Goal: Leave review/rating: Share an evaluation or opinion about a product, service, or content

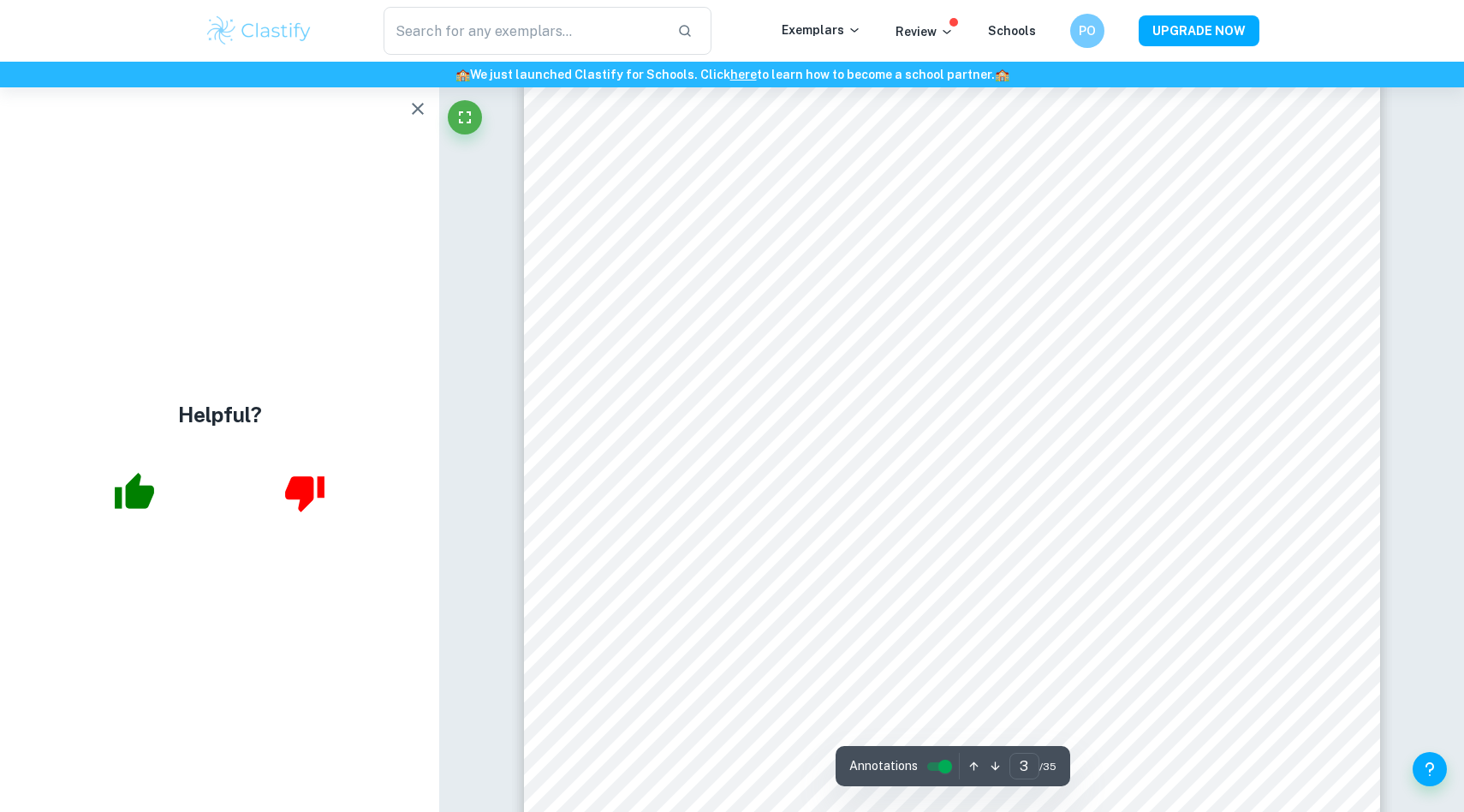
scroll to position [2816, 0]
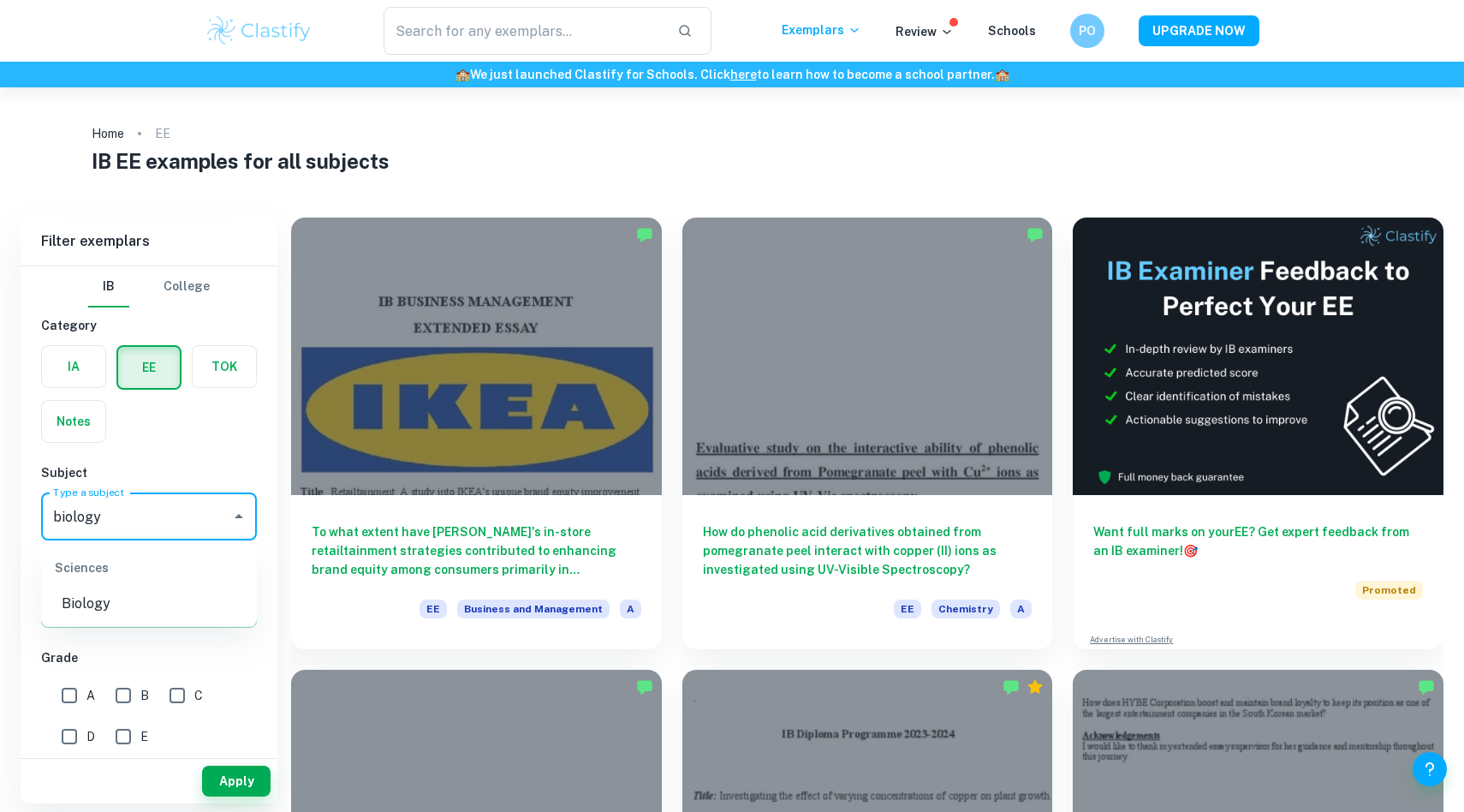
type input "biology"
click at [90, 610] on li "Biology" at bounding box center [148, 604] width 216 height 31
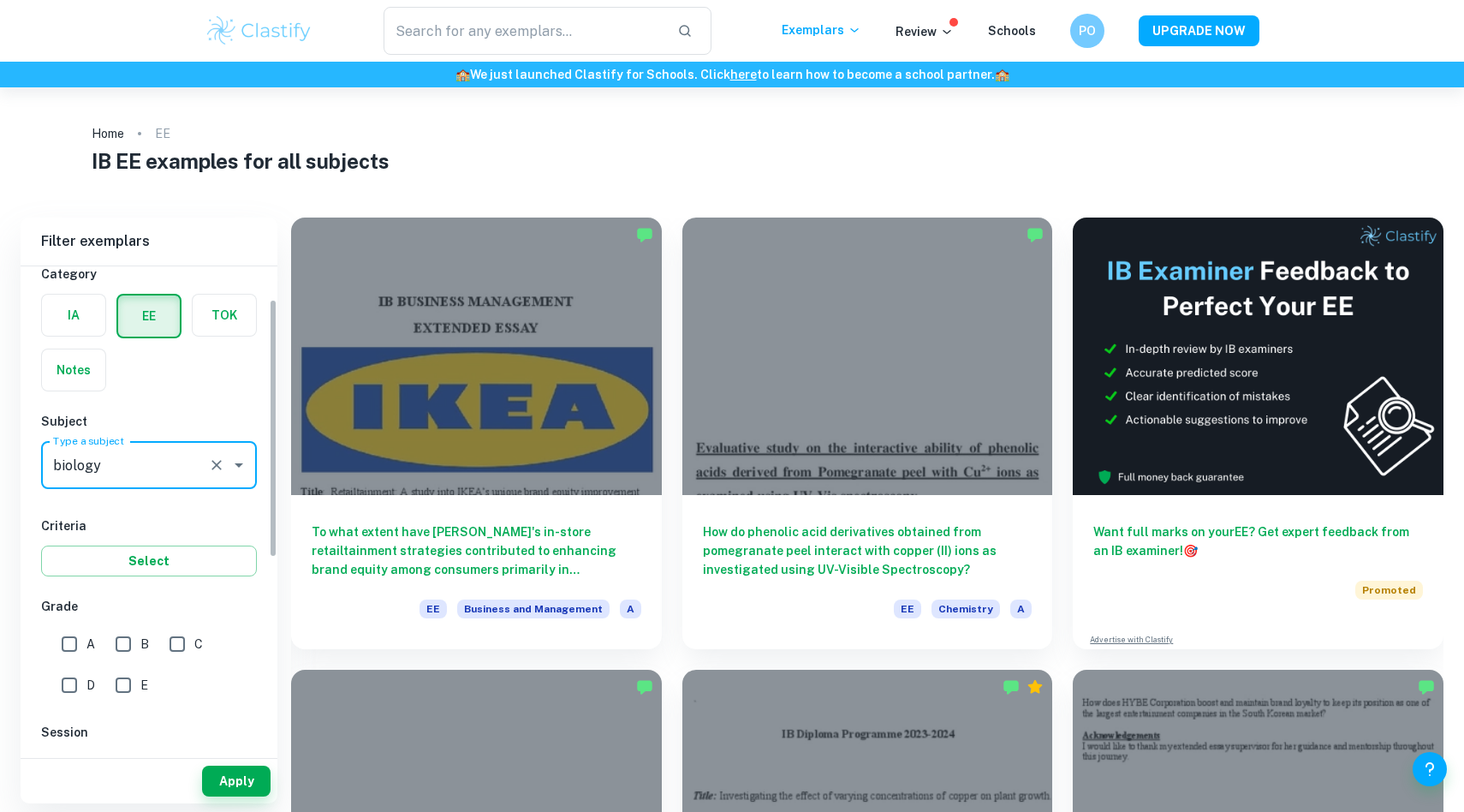
scroll to position [102, 0]
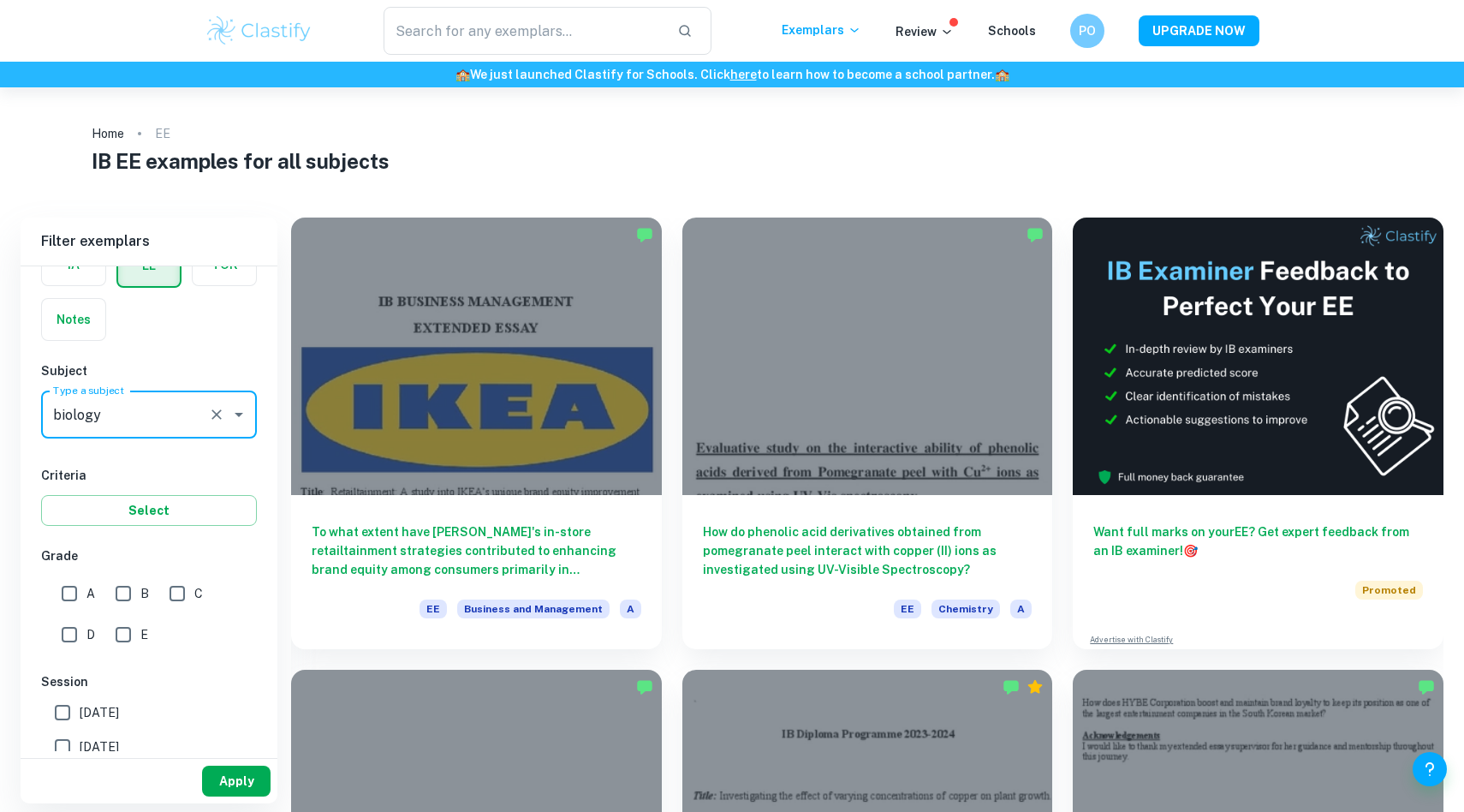
click at [224, 772] on button "Apply" at bounding box center [236, 781] width 68 height 31
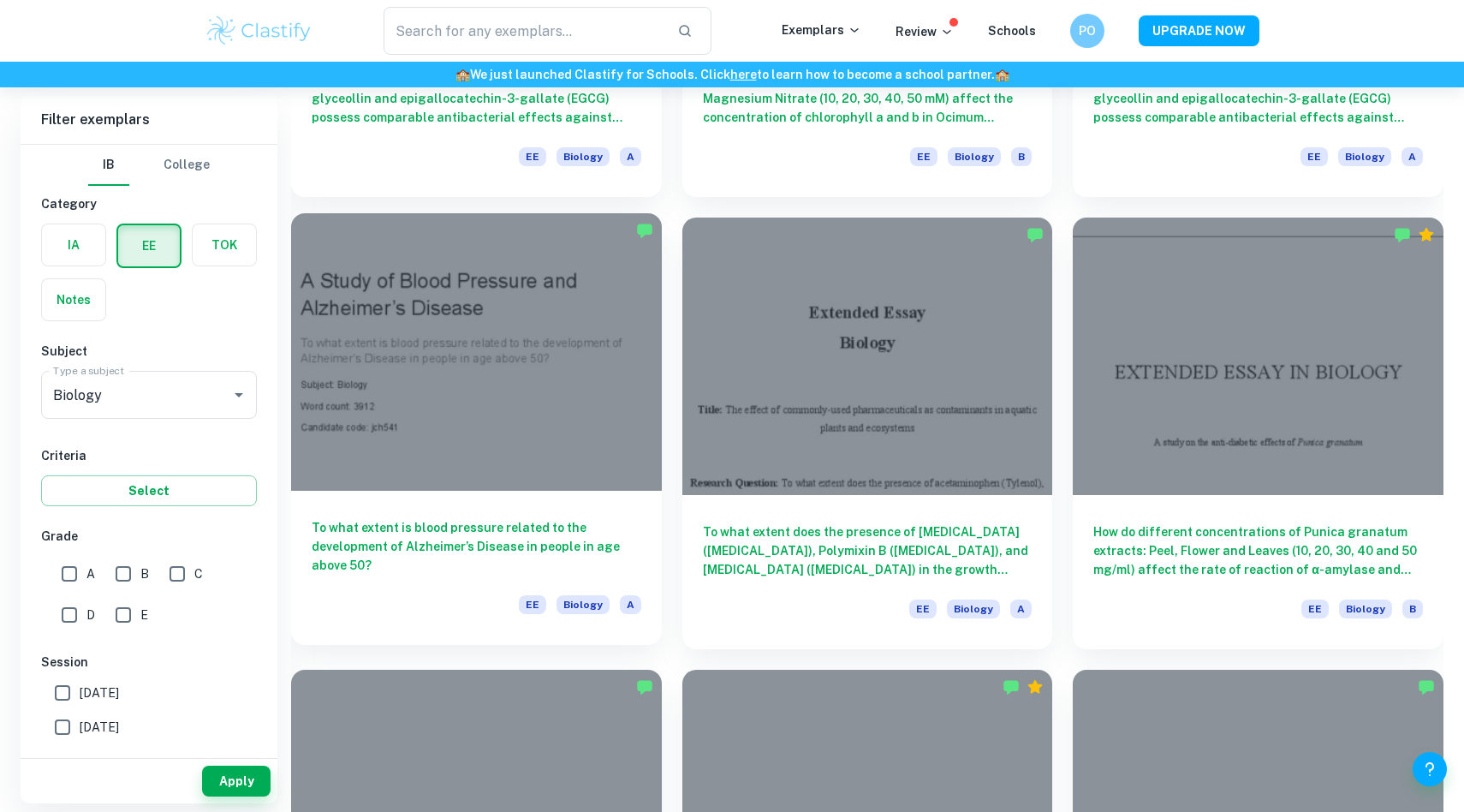
scroll to position [1811, 0]
click at [473, 378] on div at bounding box center [476, 351] width 371 height 277
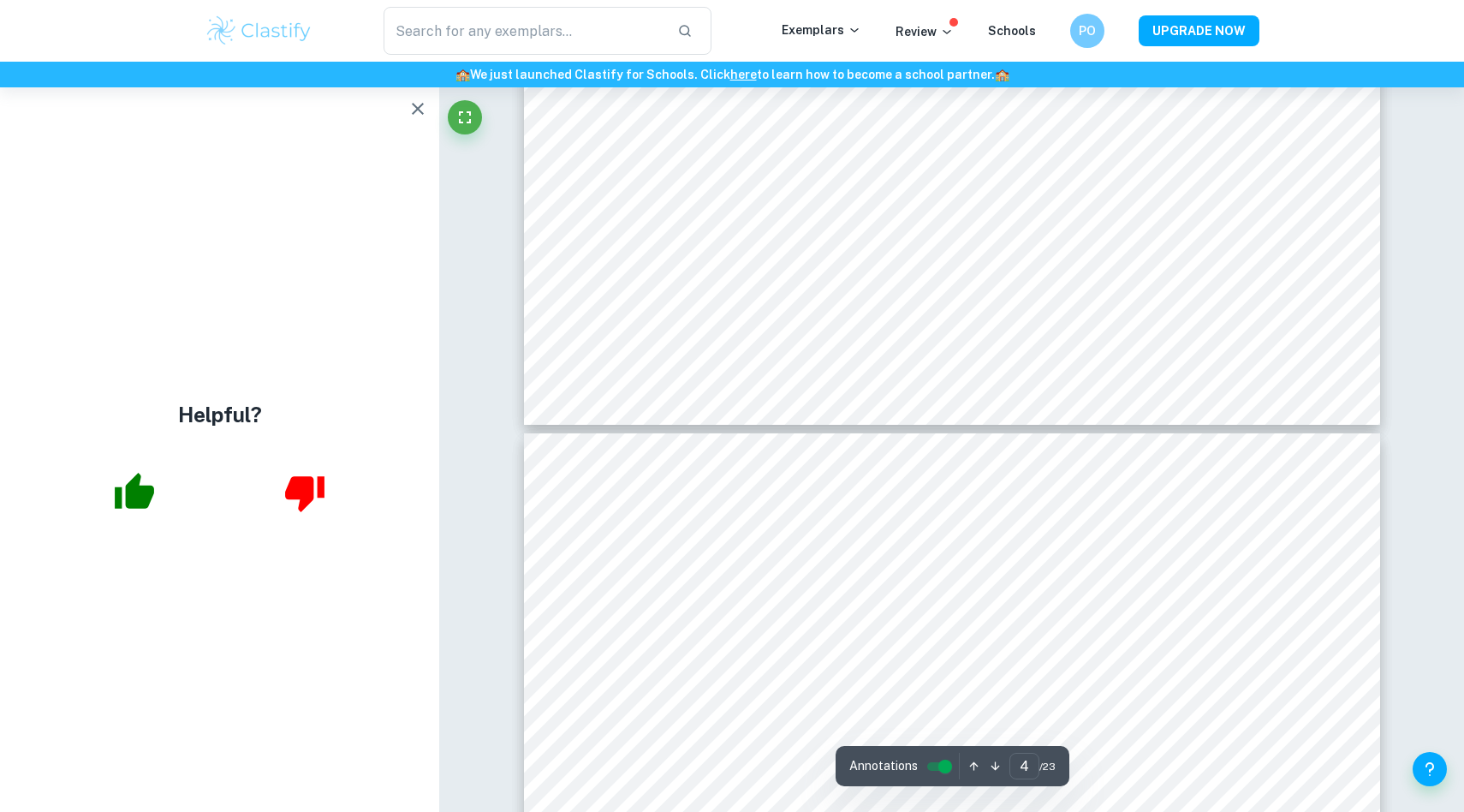
scroll to position [4820, 0]
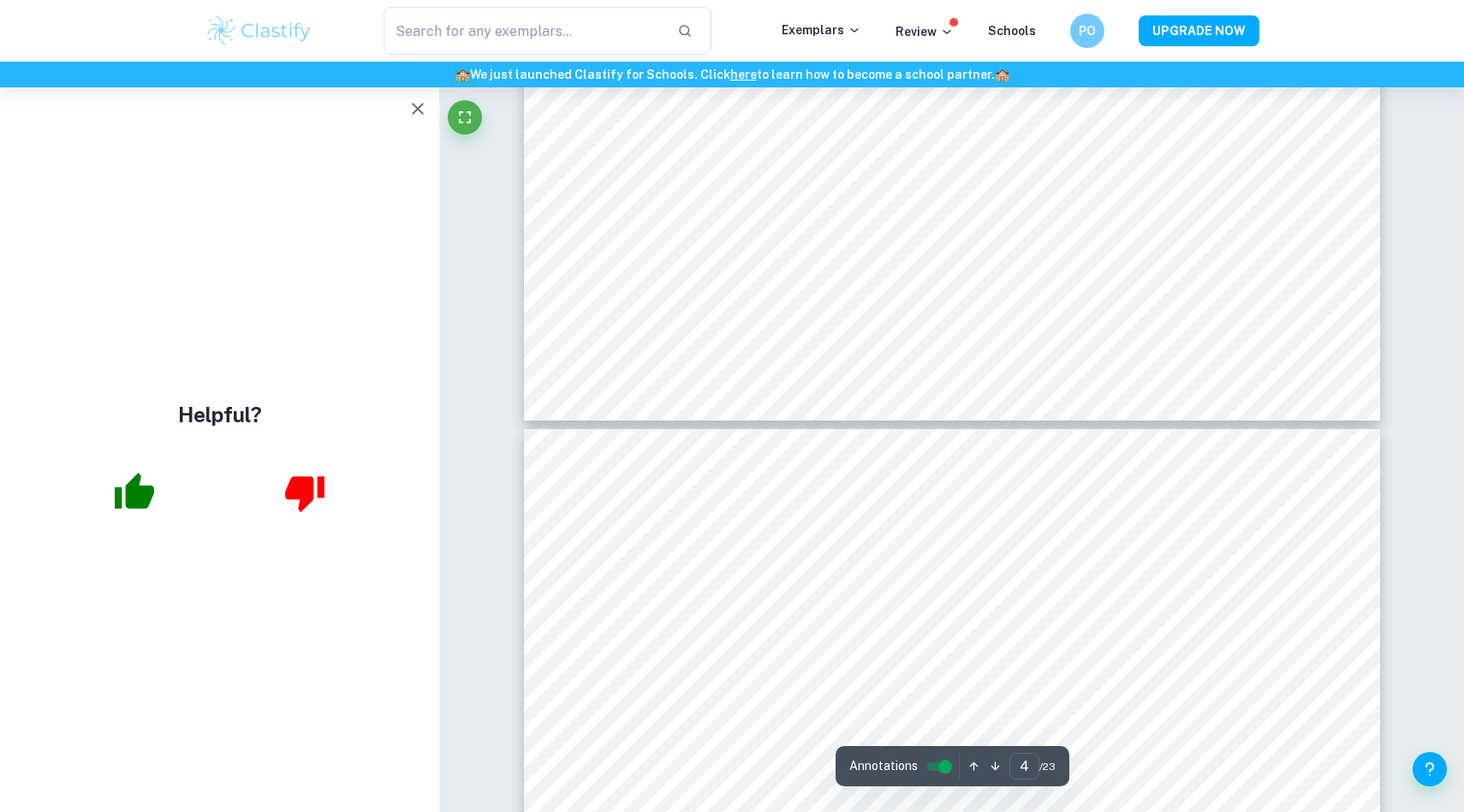
click at [135, 489] on icon "button" at bounding box center [134, 491] width 39 height 36
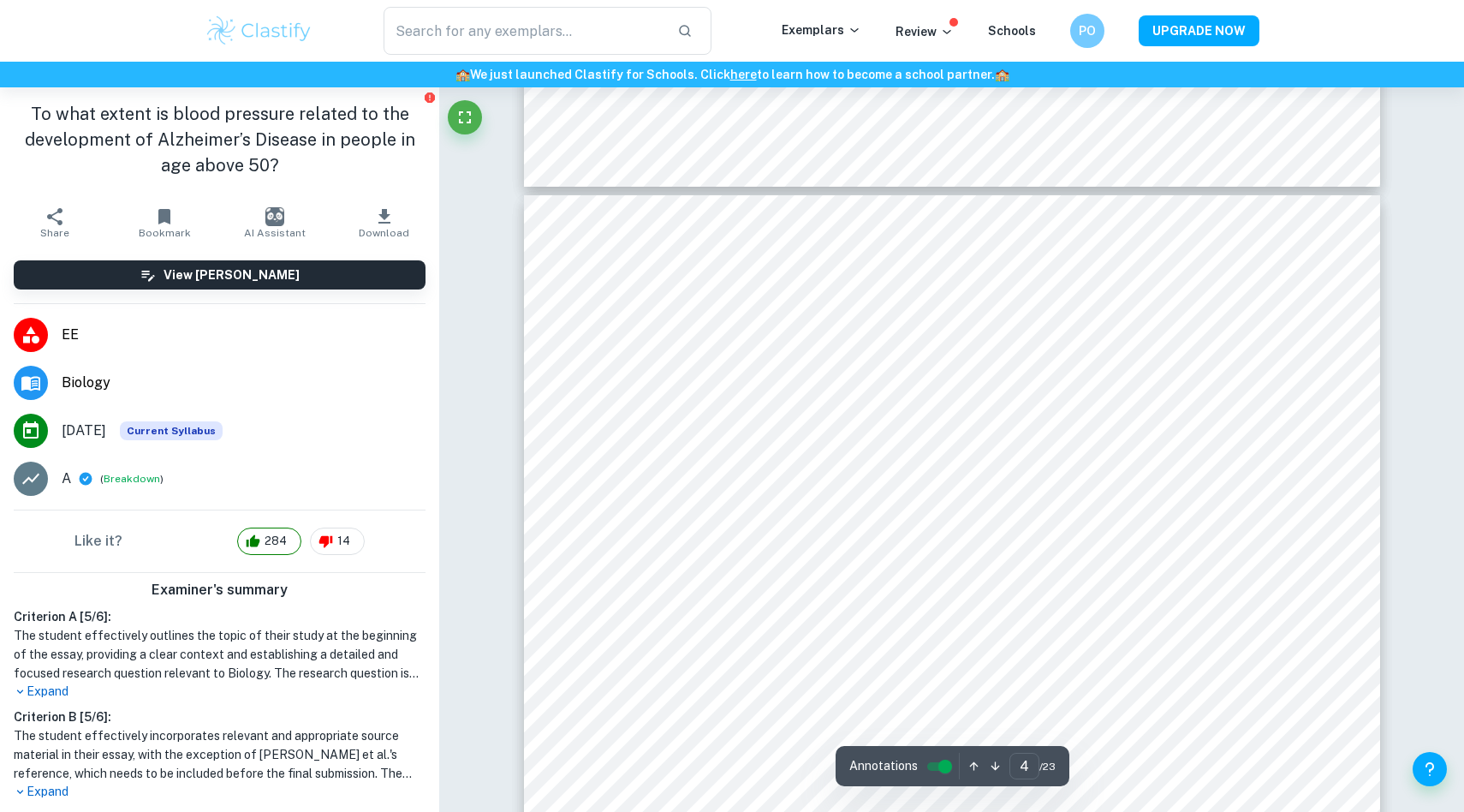
scroll to position [3834, 0]
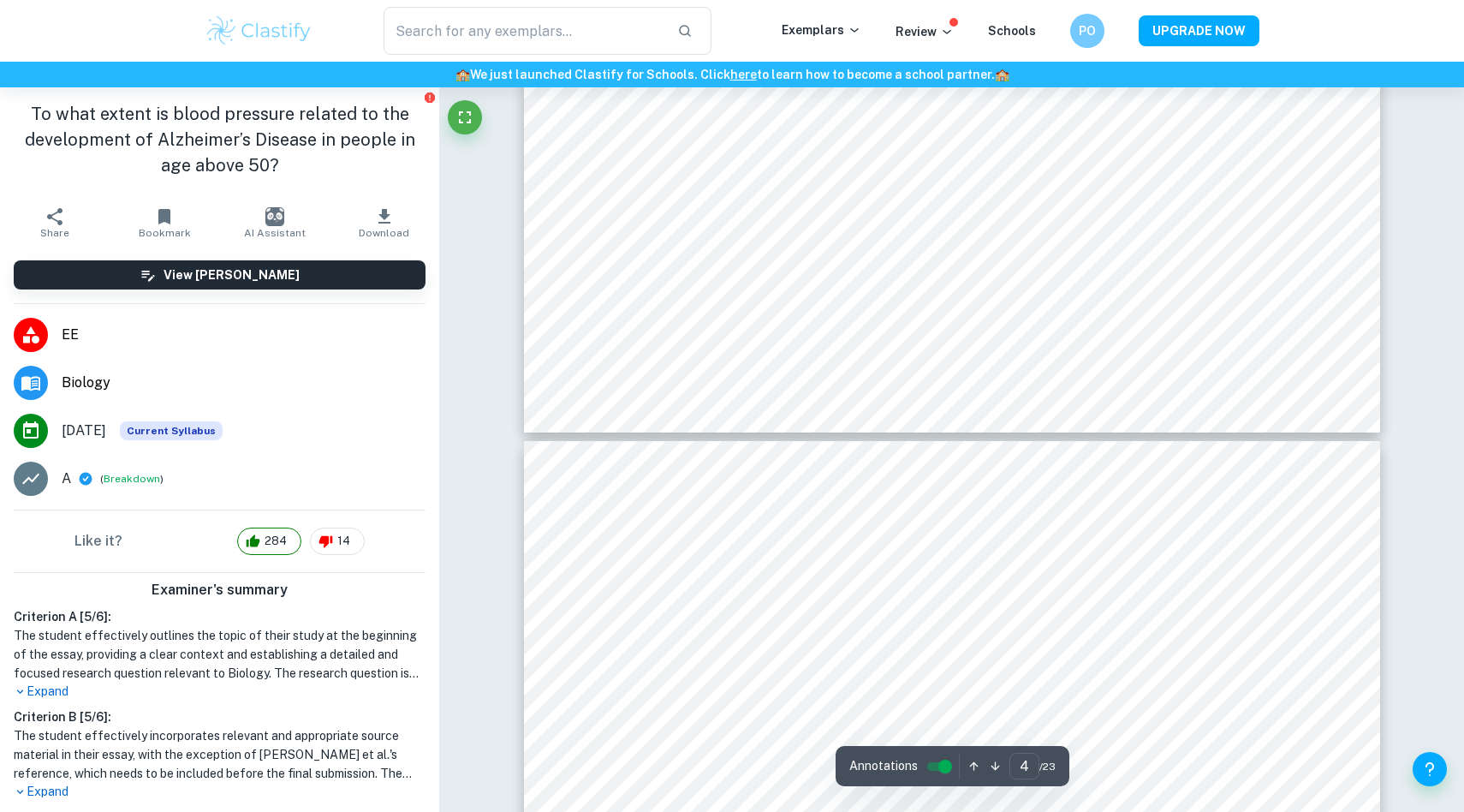
type input "3"
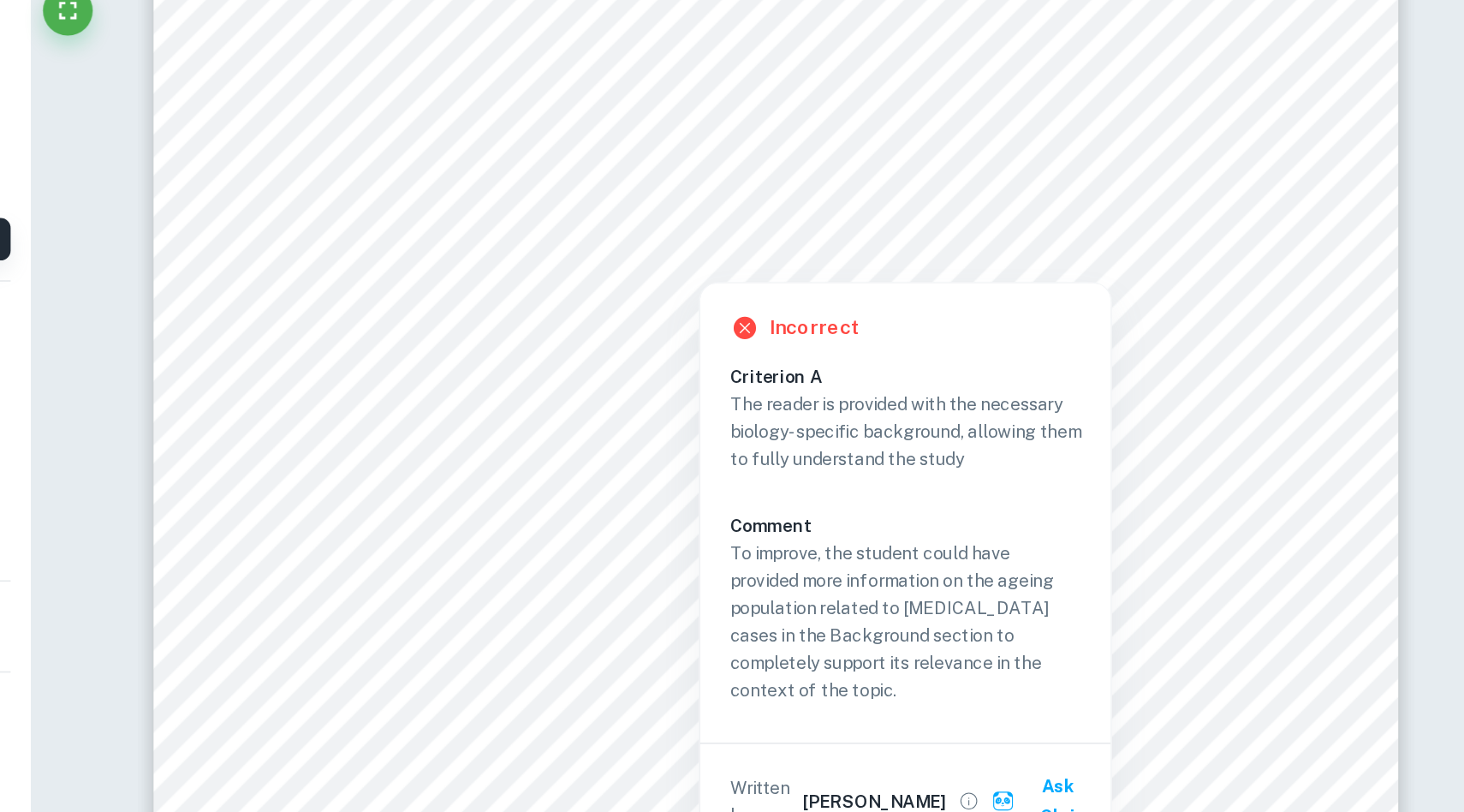
click at [1168, 241] on div at bounding box center [953, 259] width 613 height 39
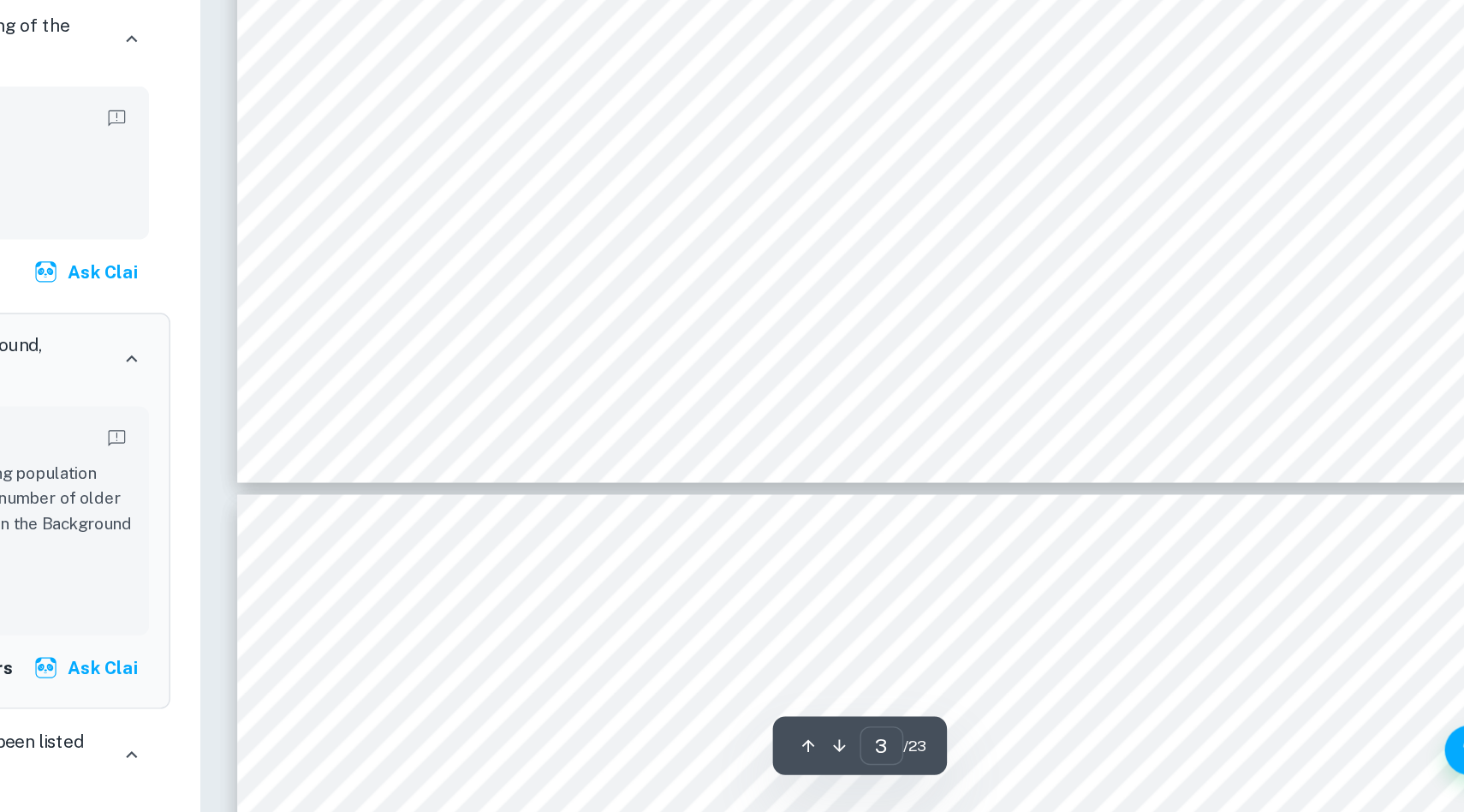
scroll to position [3303, 0]
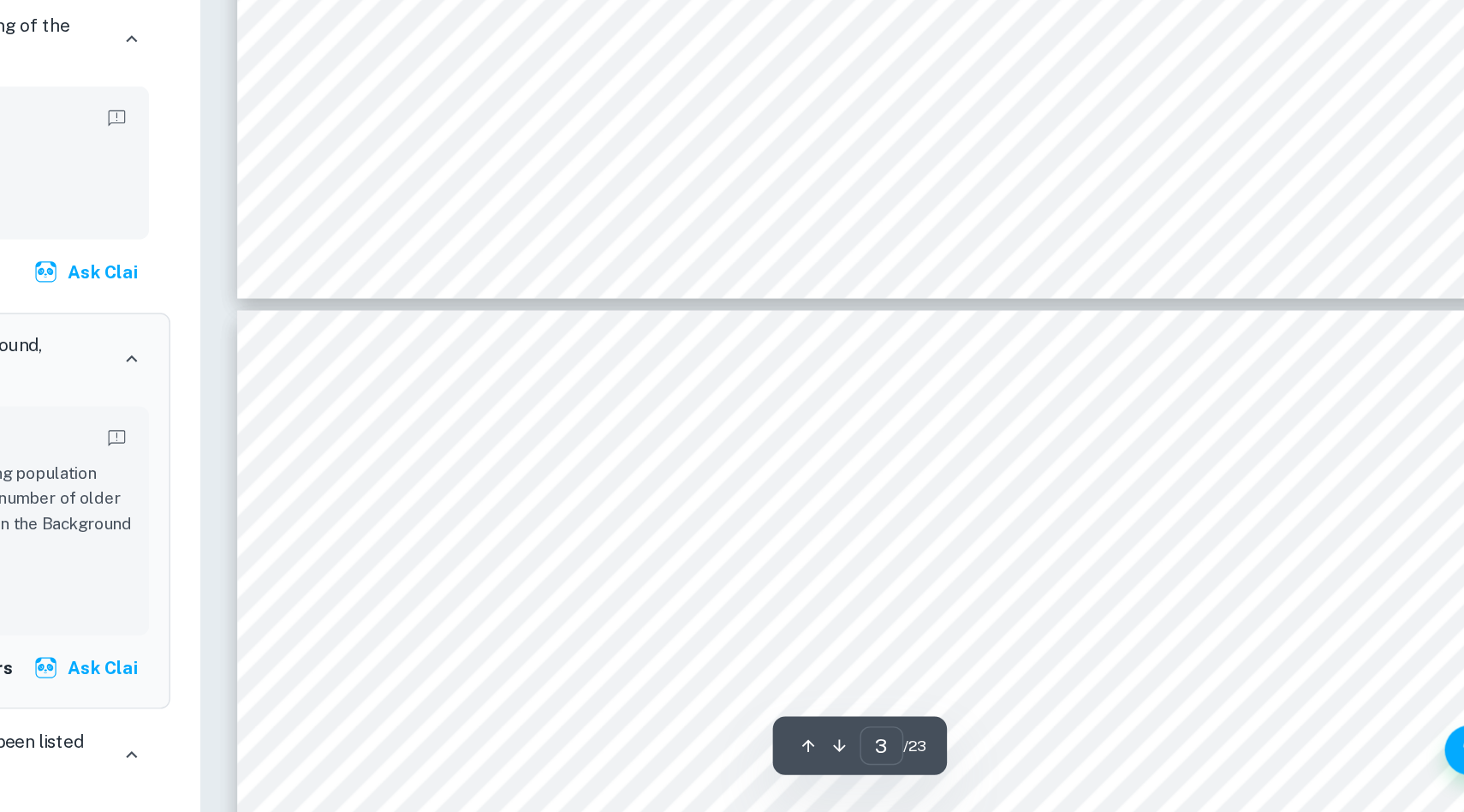
type input "4"
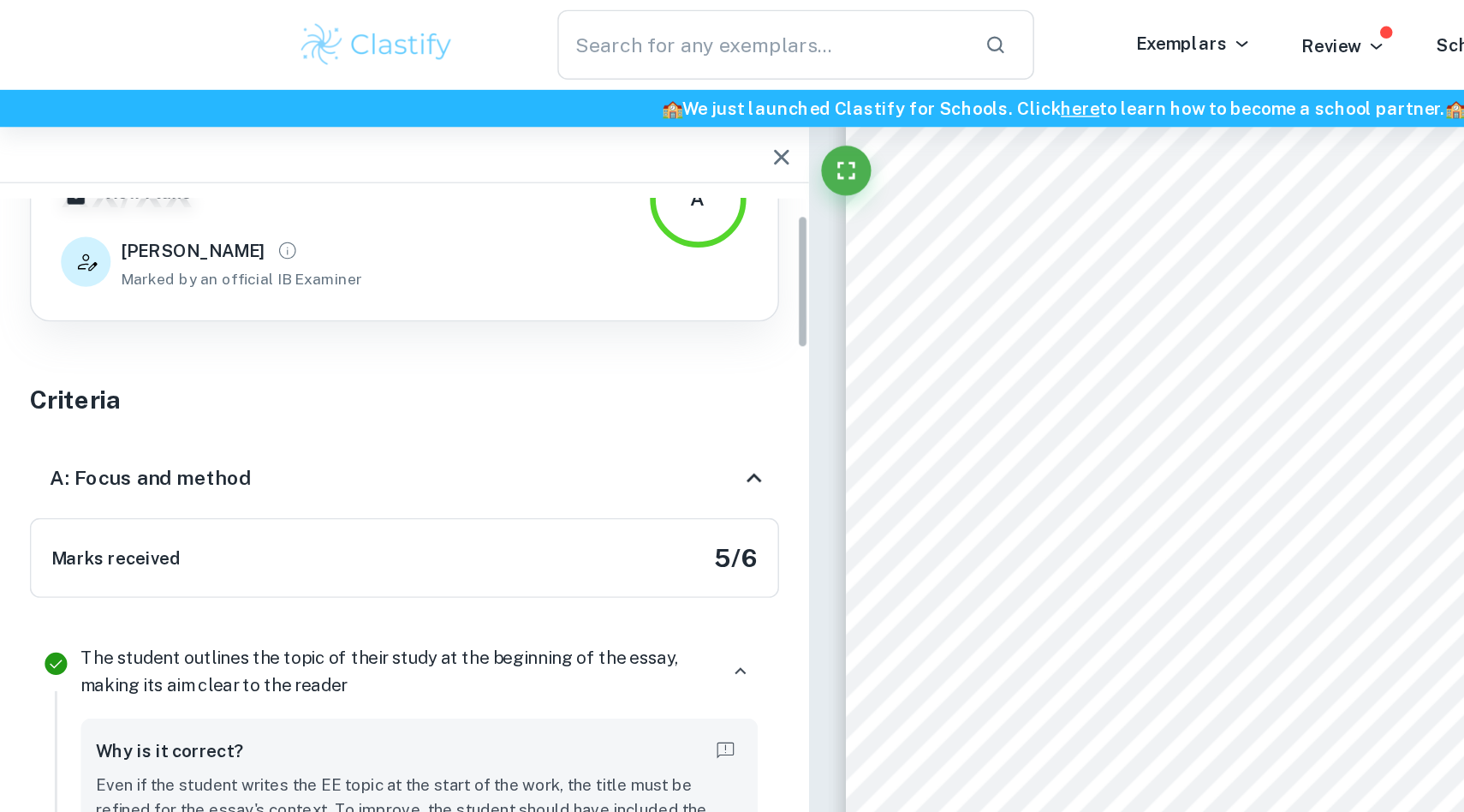
scroll to position [101, 0]
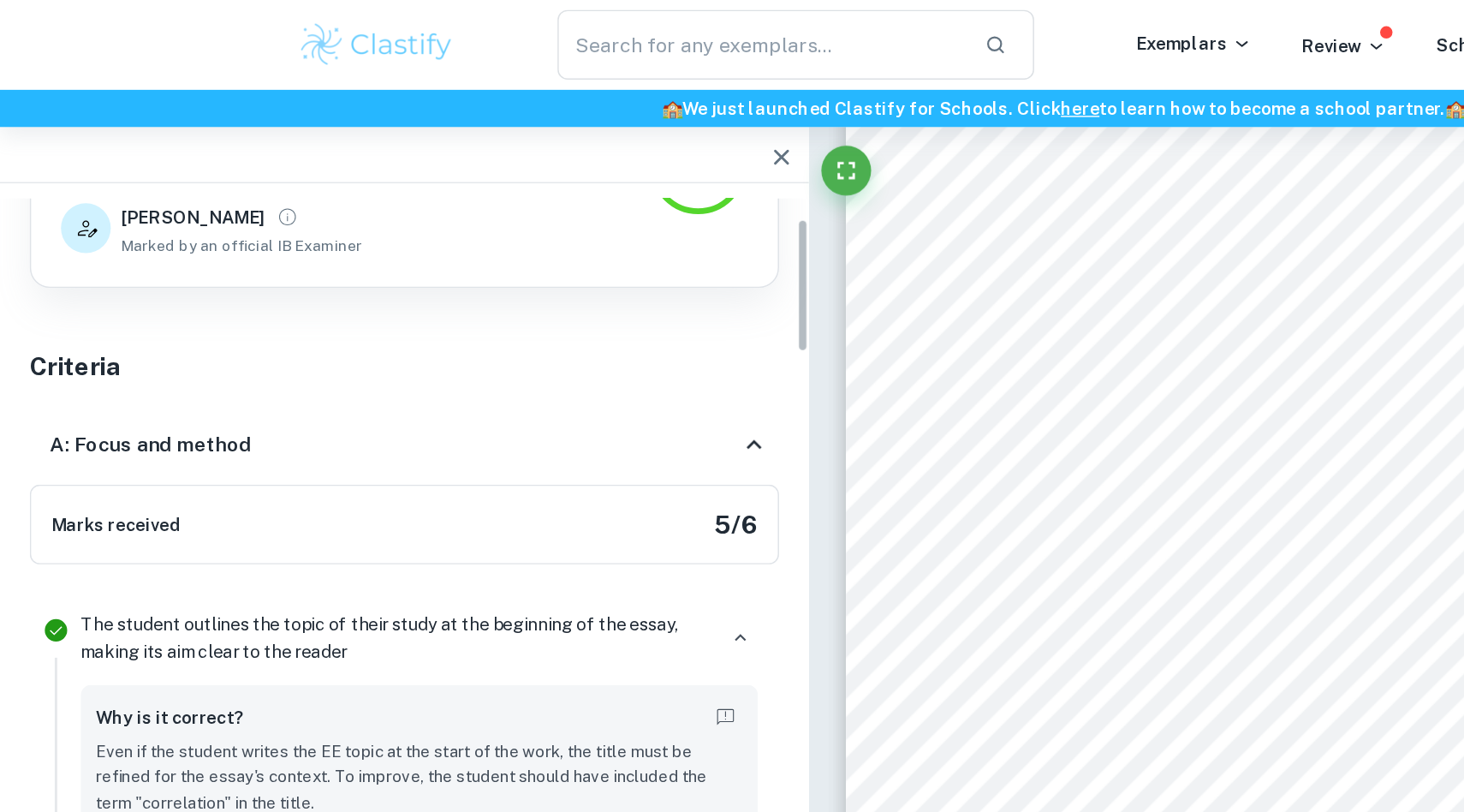
click at [520, 305] on icon at bounding box center [518, 305] width 10 height 6
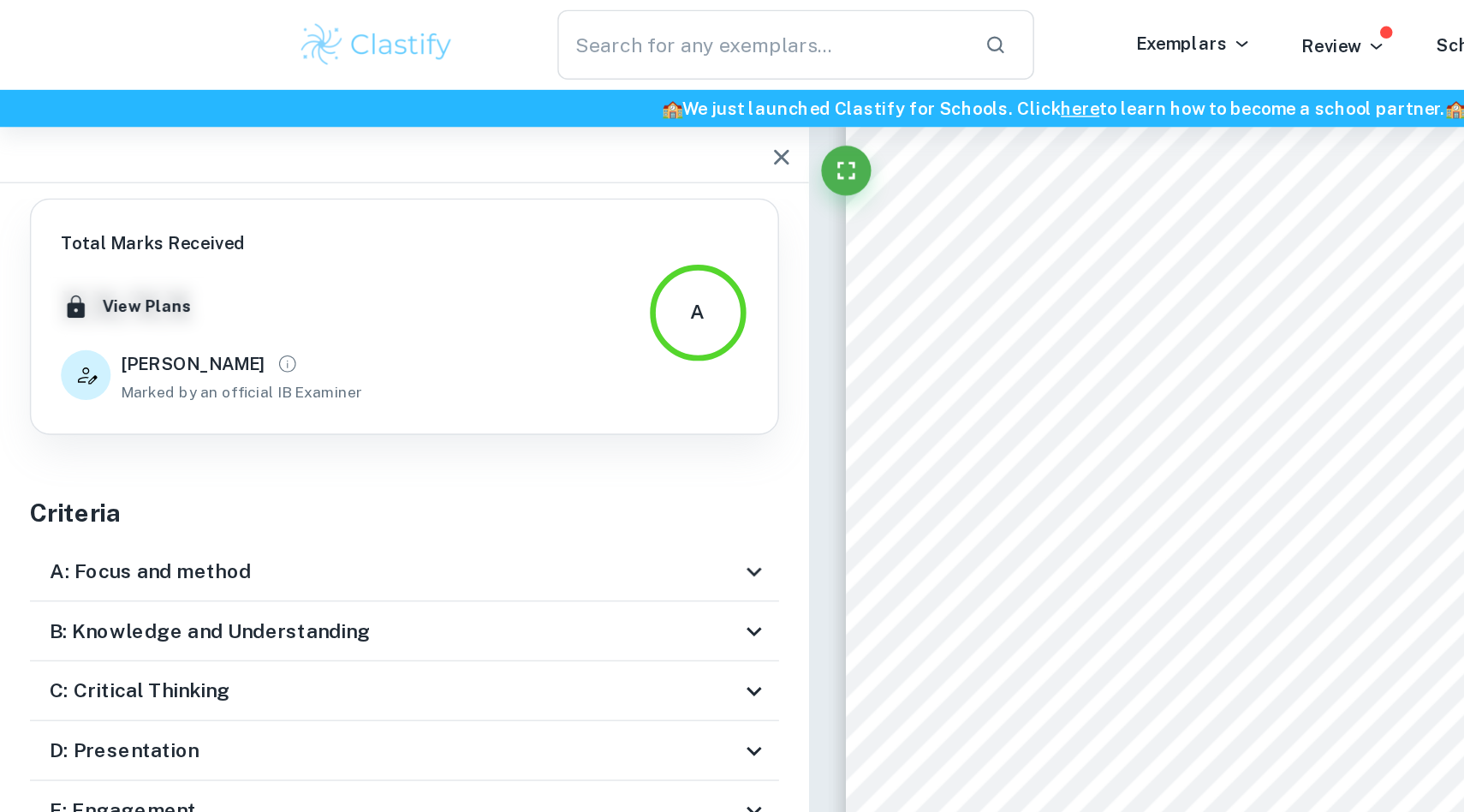
scroll to position [0, 0]
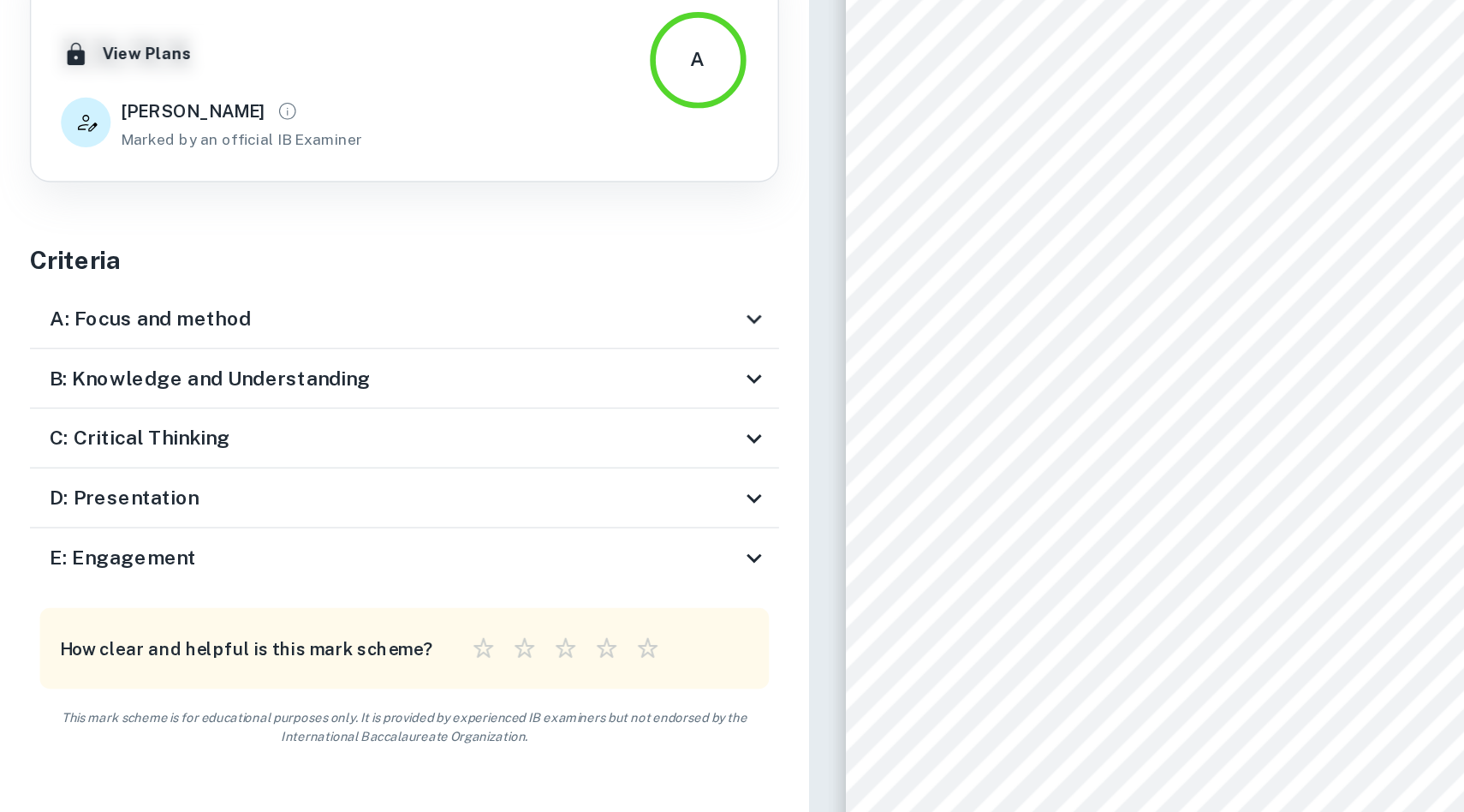
click at [525, 556] on icon at bounding box center [518, 557] width 21 height 21
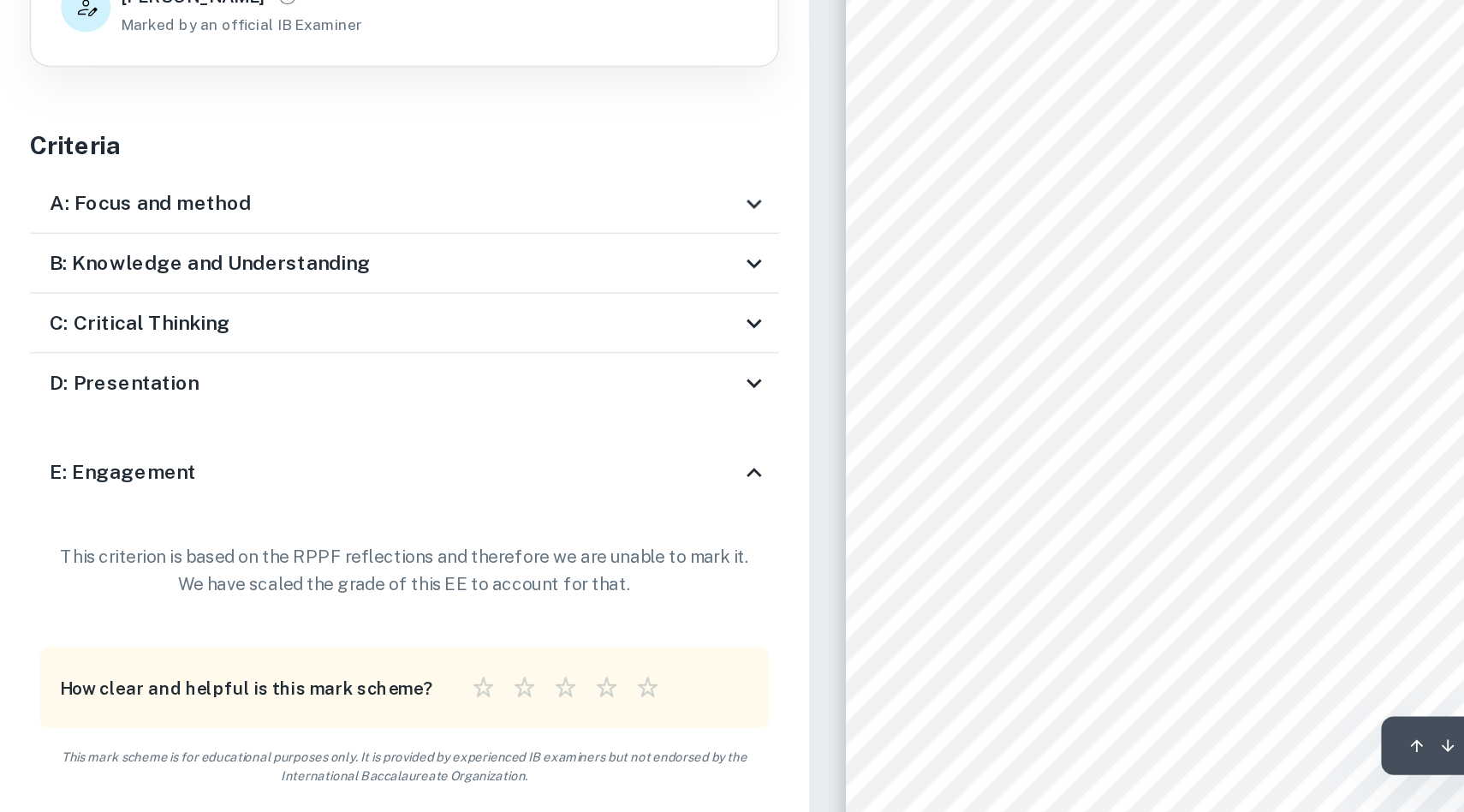
scroll to position [4021, 0]
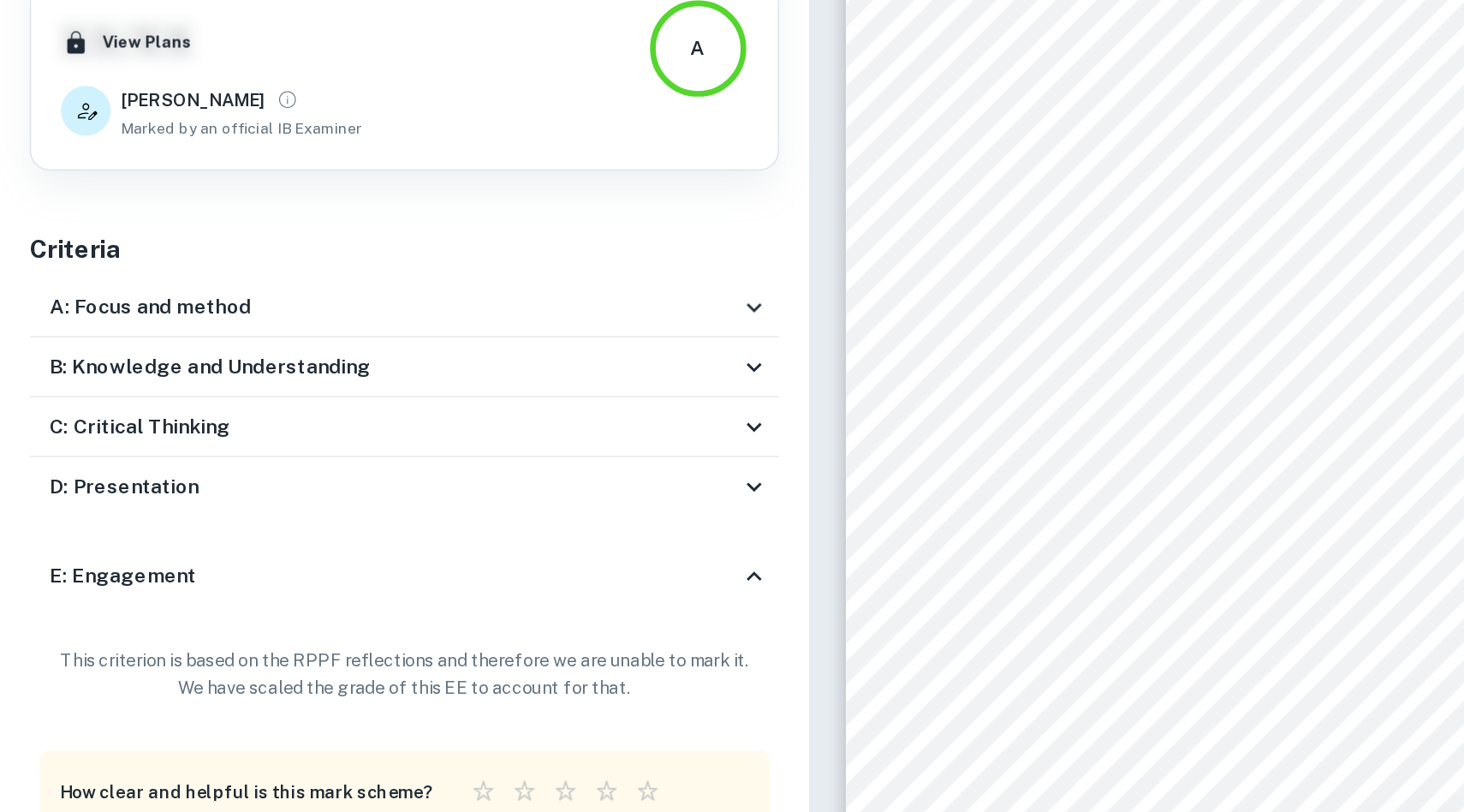
click at [501, 525] on div "D: Presentation" at bounding box center [272, 516] width 475 height 21
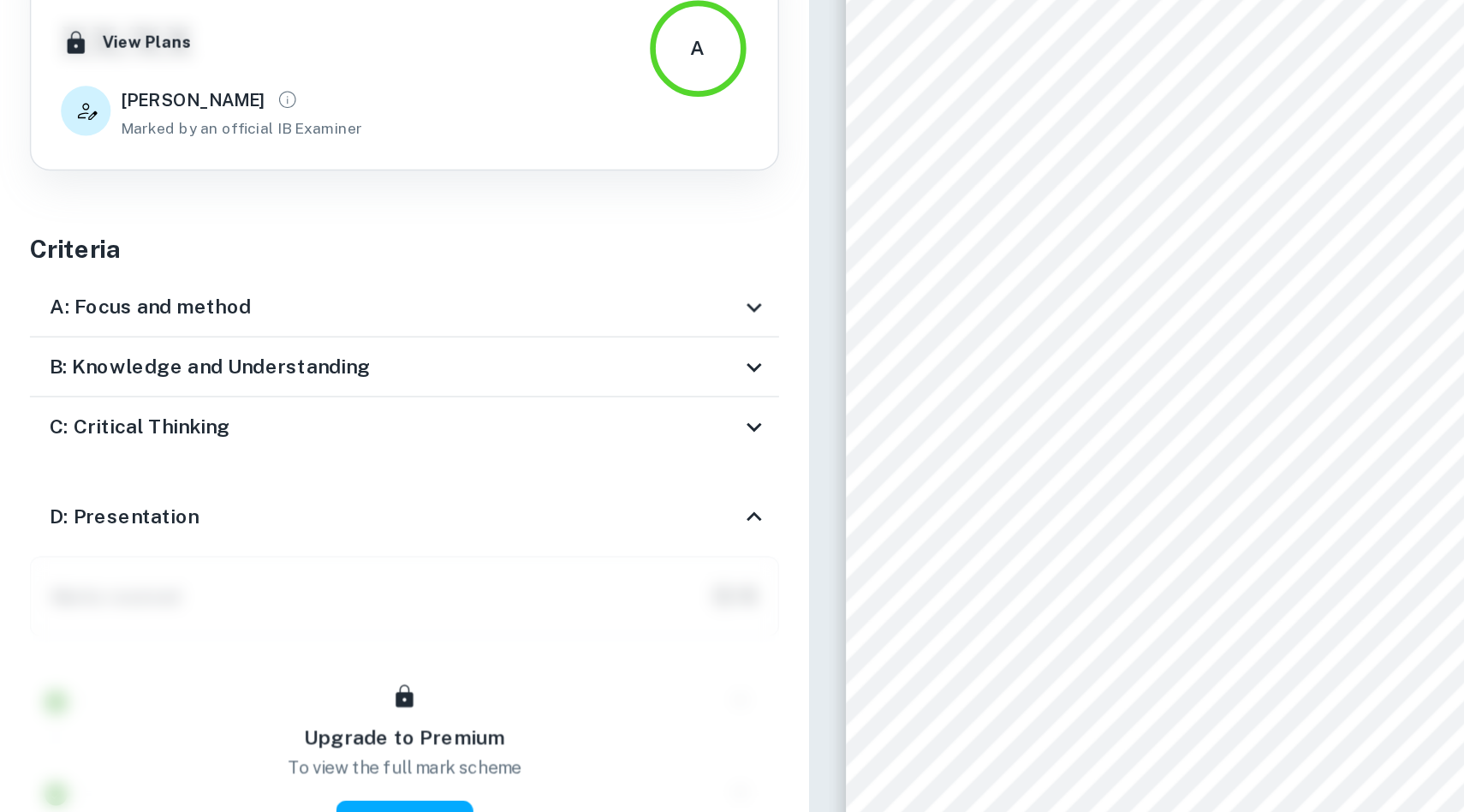
click at [521, 535] on icon at bounding box center [518, 536] width 21 height 21
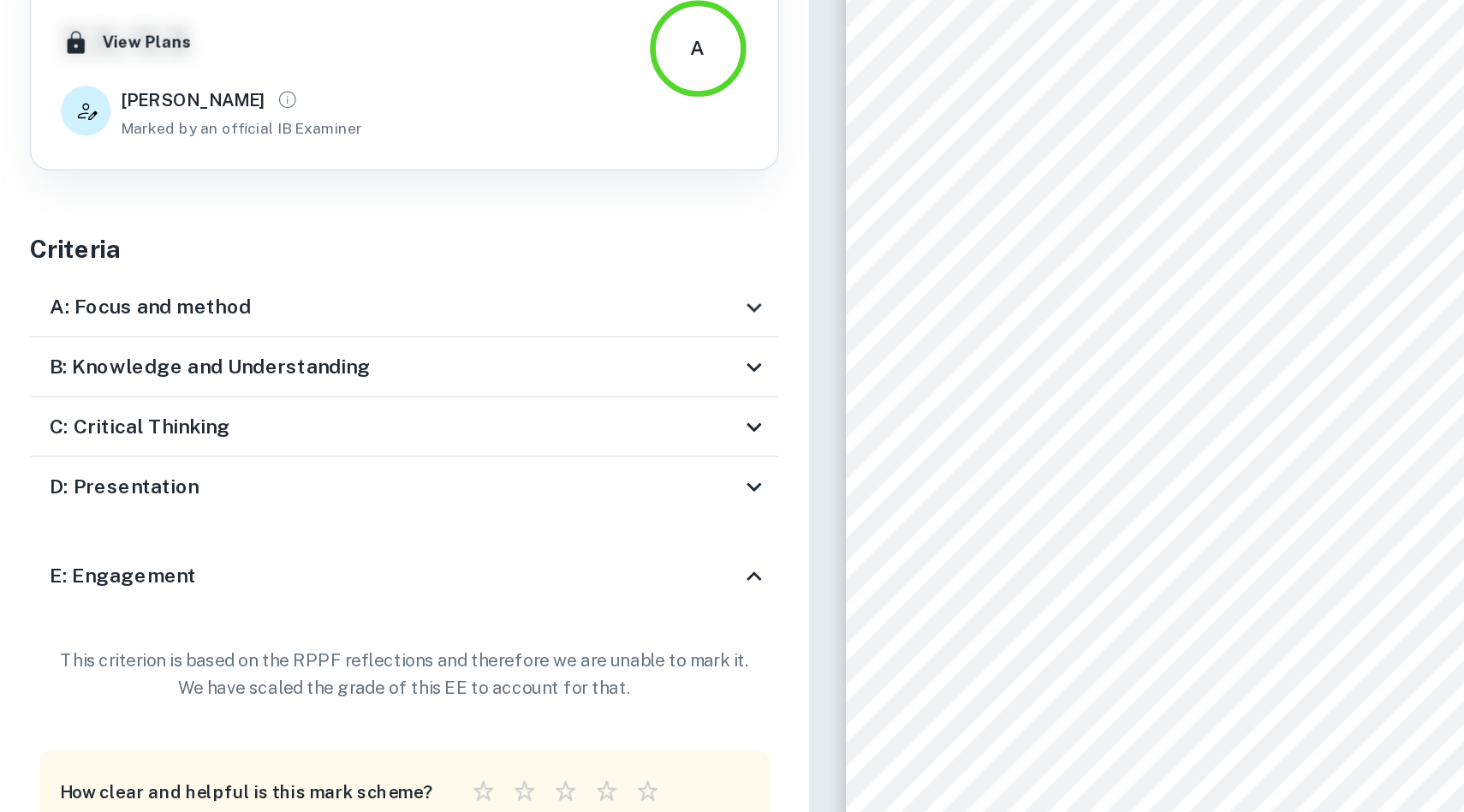
click at [516, 568] on icon at bounding box center [518, 577] width 21 height 21
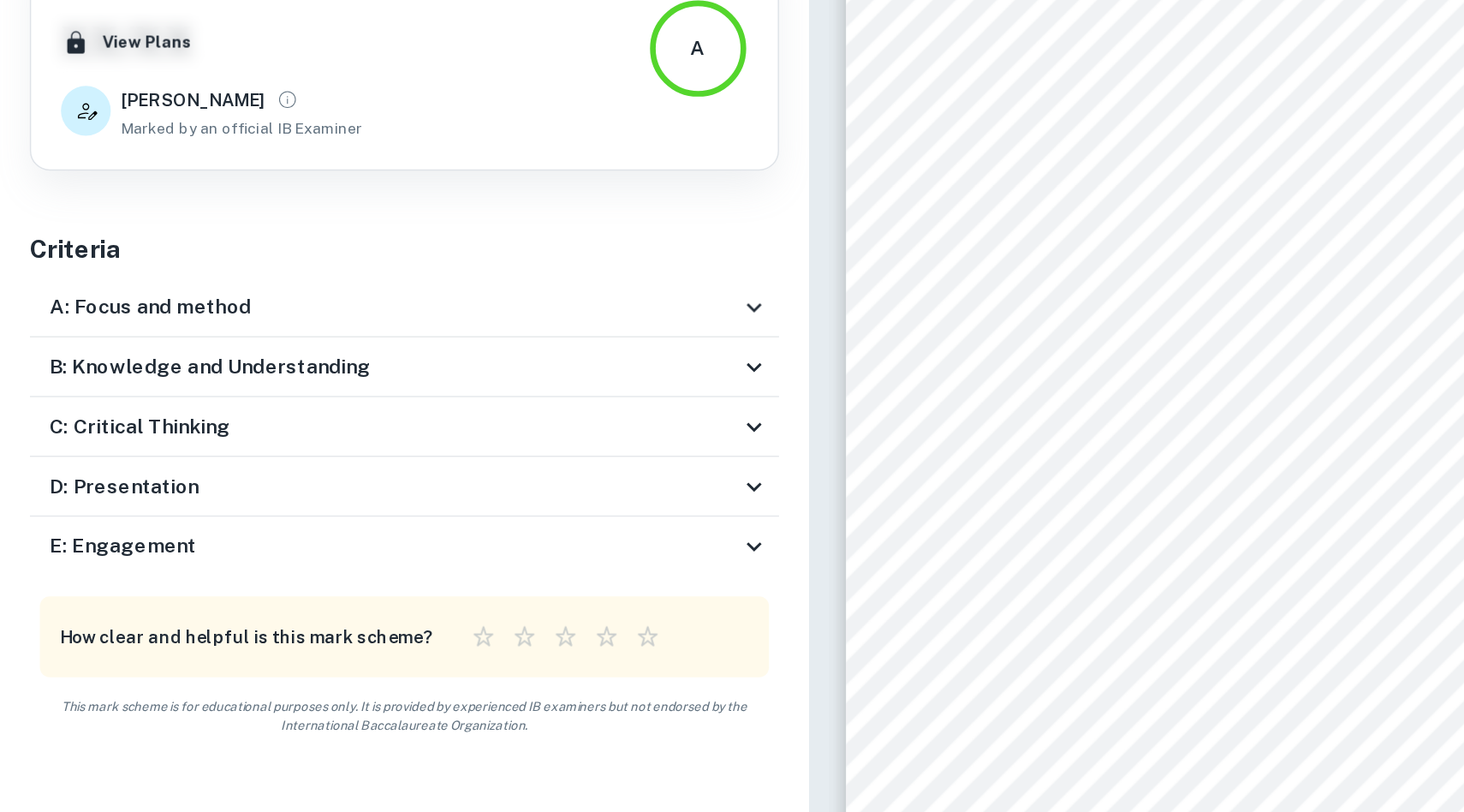
click at [508, 473] on icon at bounding box center [518, 475] width 21 height 21
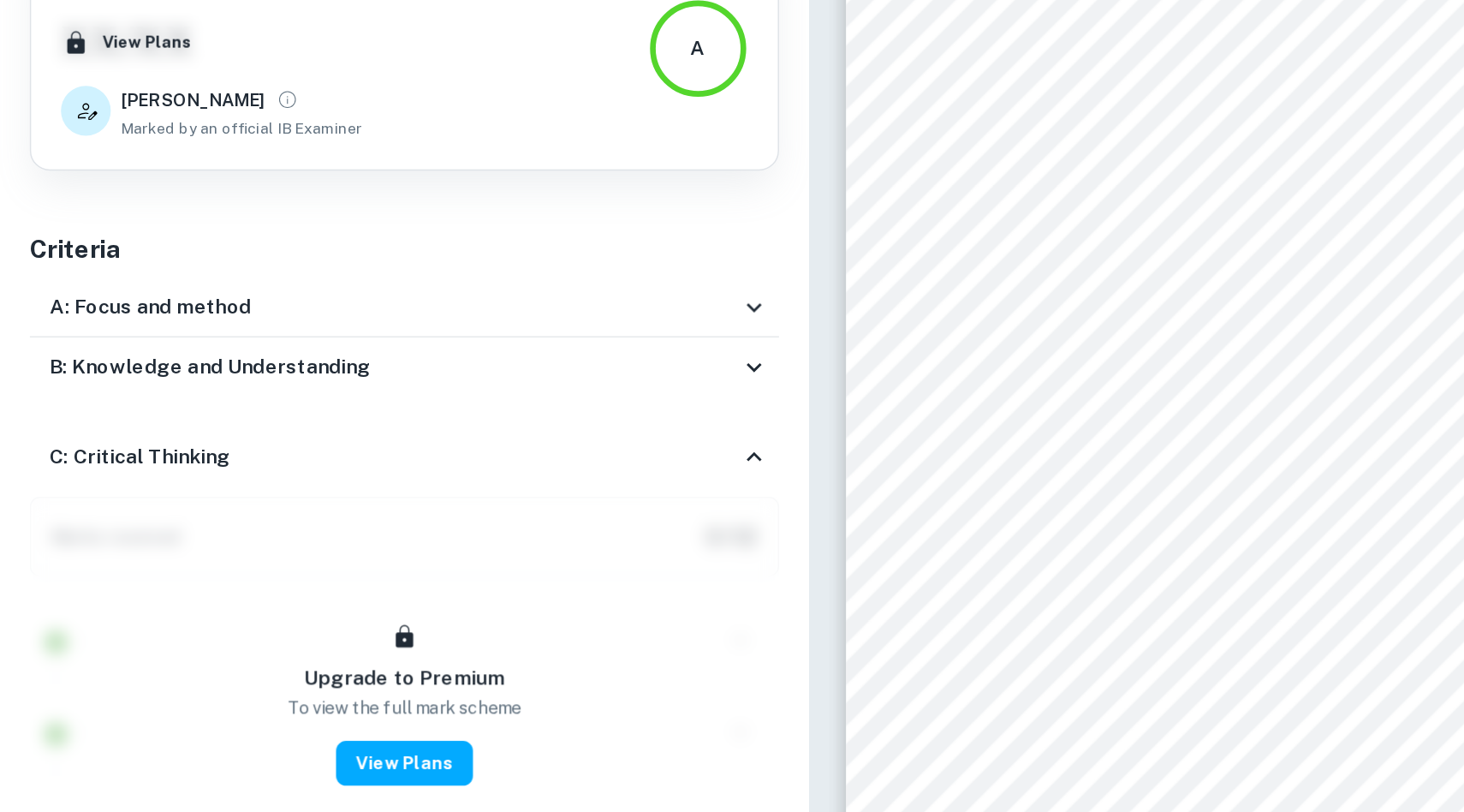
click at [508, 473] on div "C: Critical Thinking" at bounding box center [278, 496] width 516 height 55
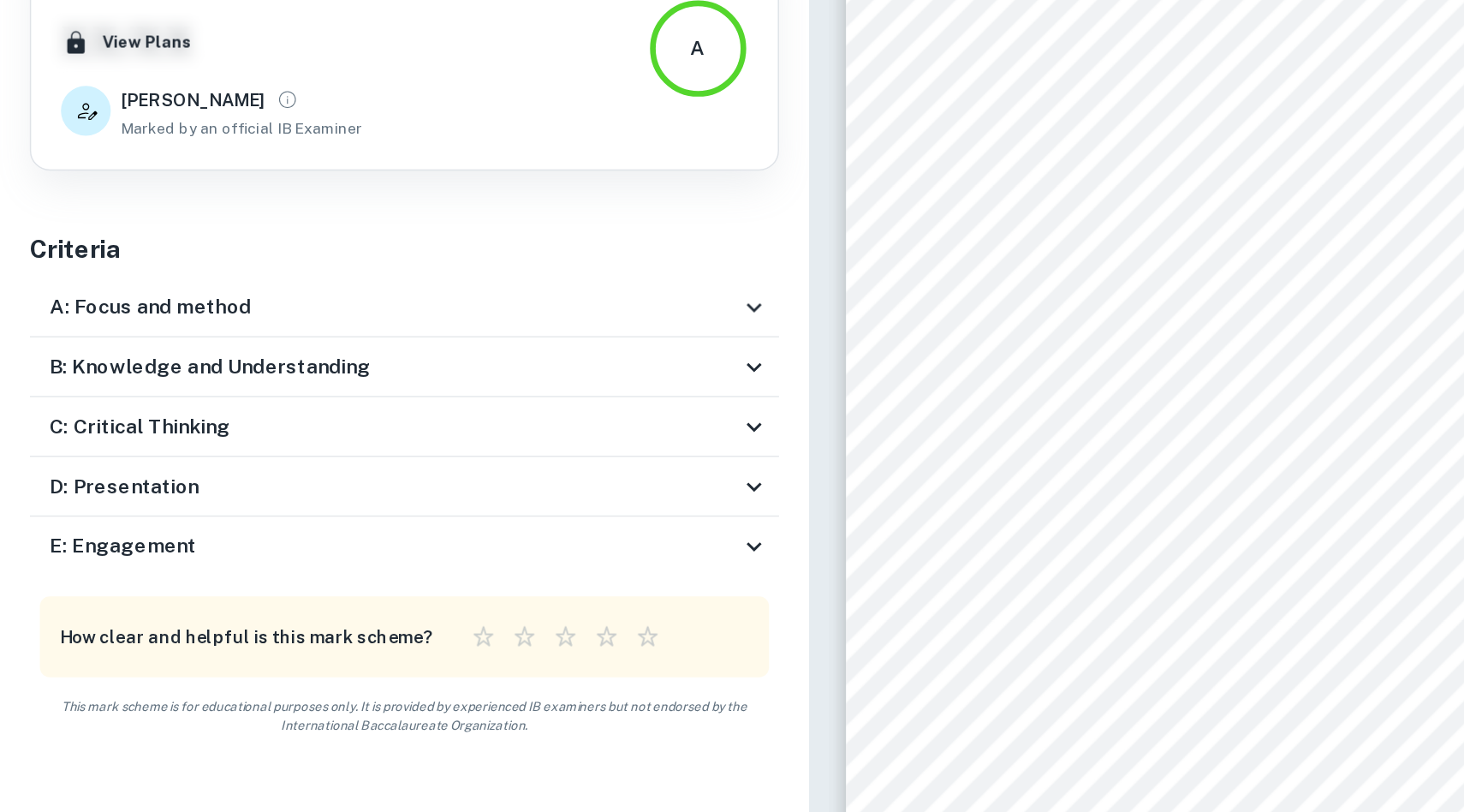
click at [526, 436] on icon at bounding box center [518, 434] width 21 height 21
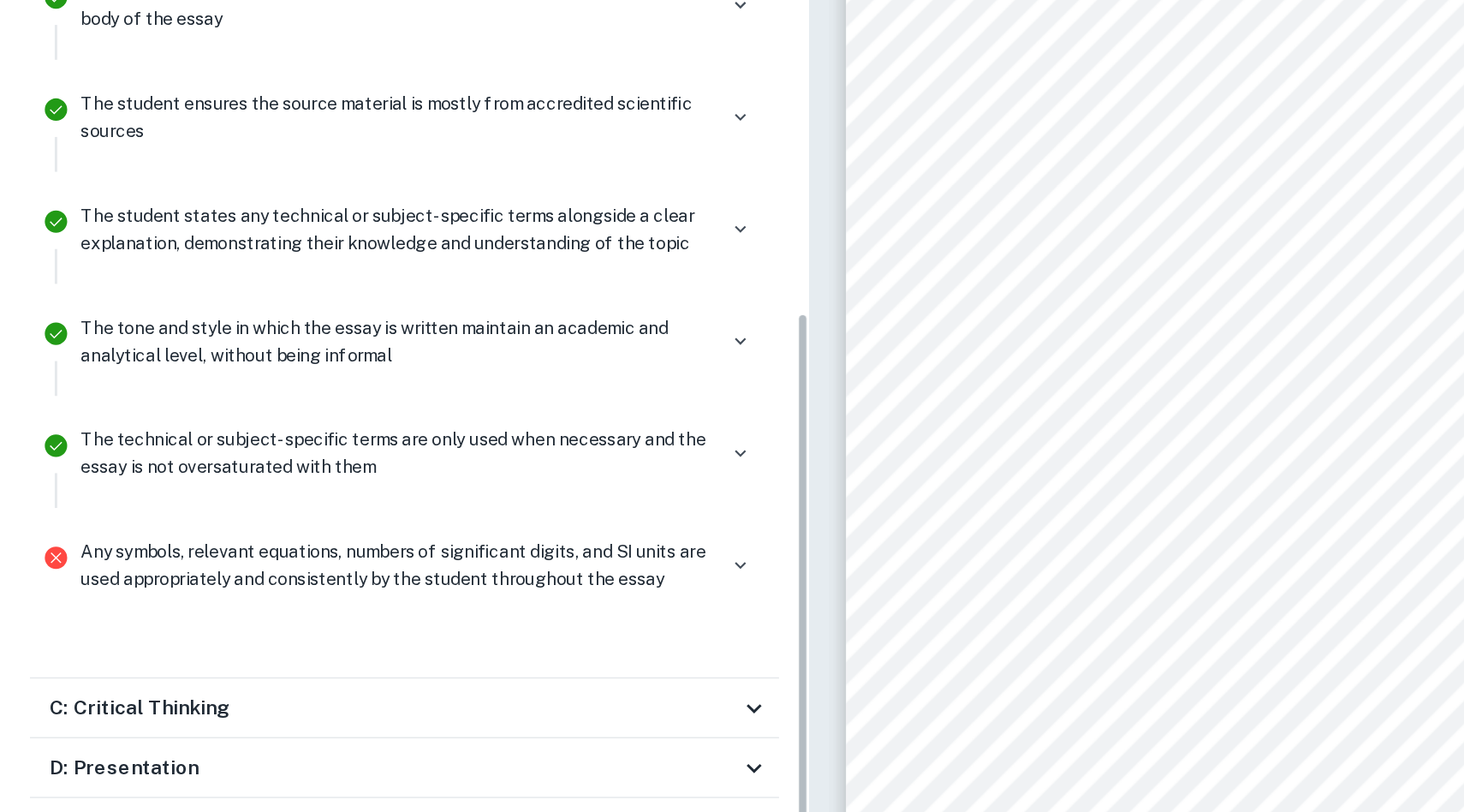
scroll to position [482, 0]
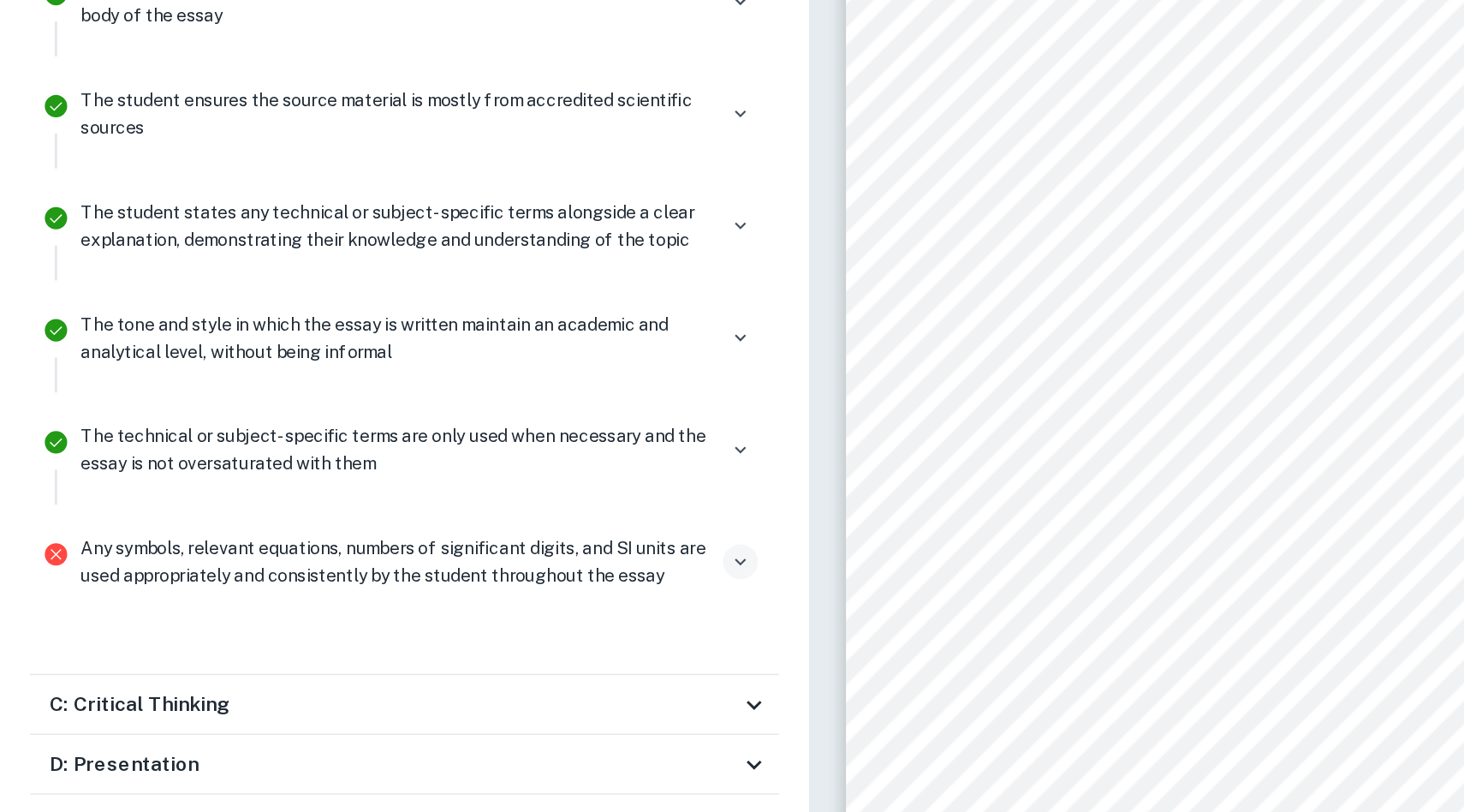
click at [513, 561] on icon "button" at bounding box center [509, 567] width 15 height 15
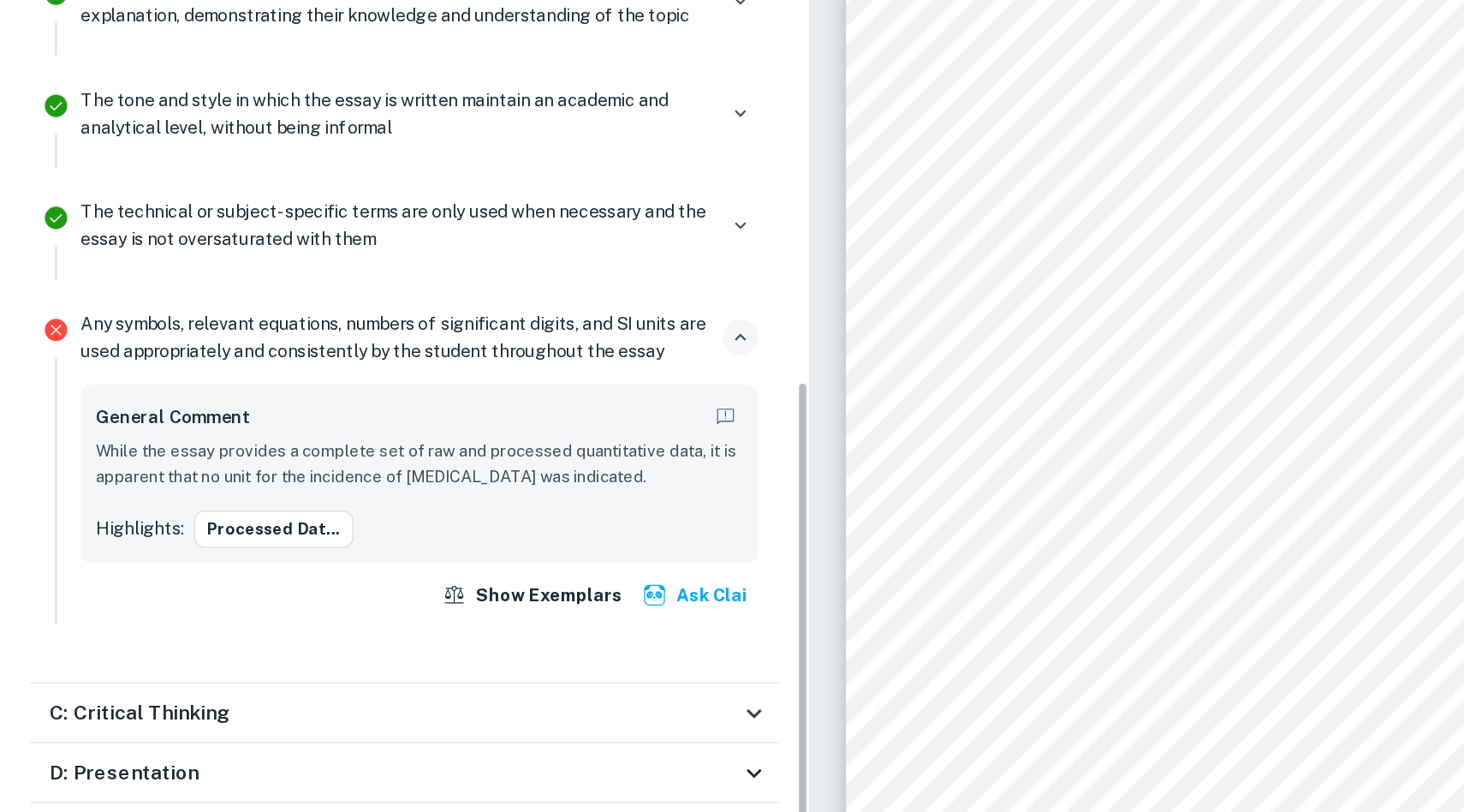
scroll to position [642, 0]
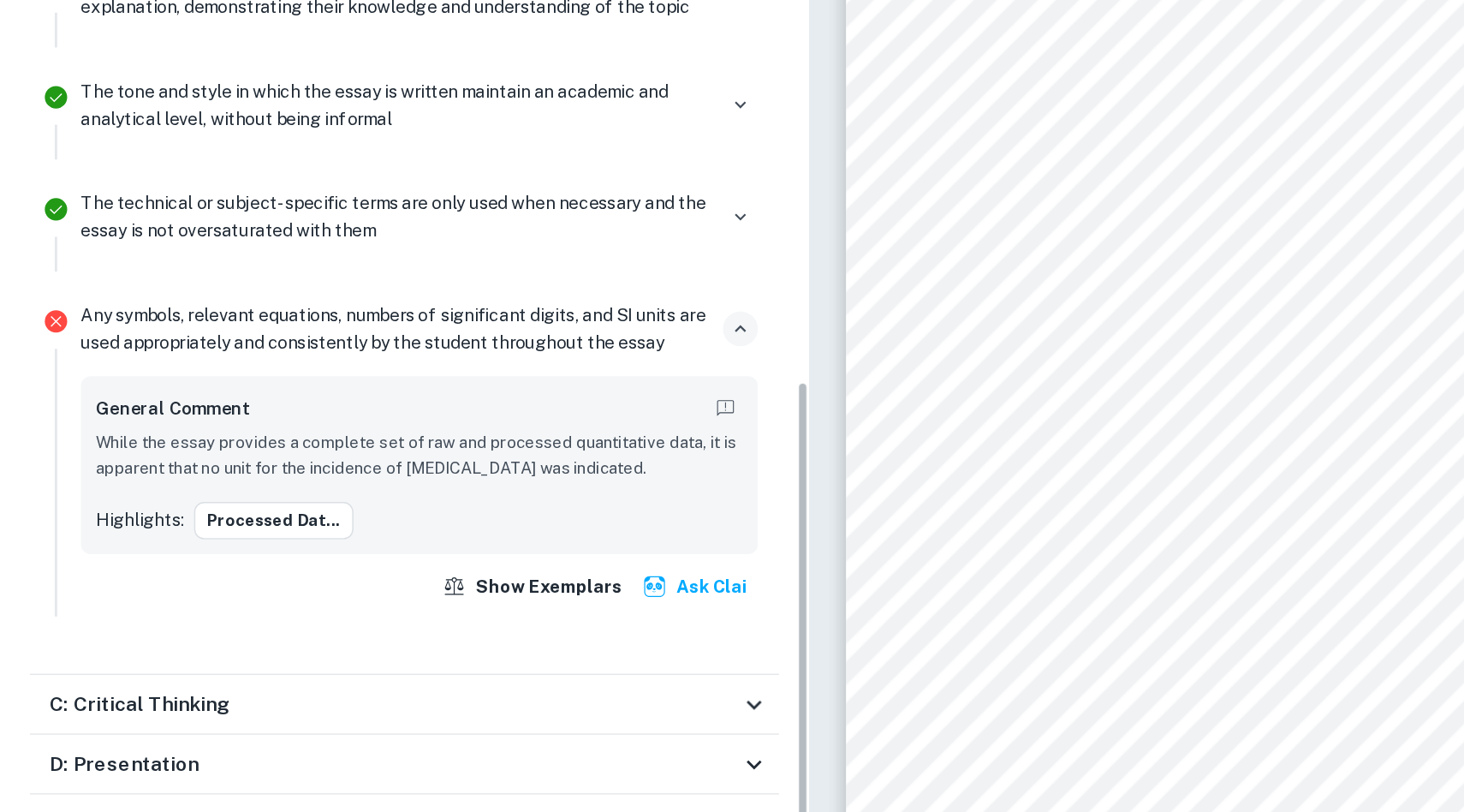
click at [510, 405] on icon "button" at bounding box center [509, 407] width 15 height 15
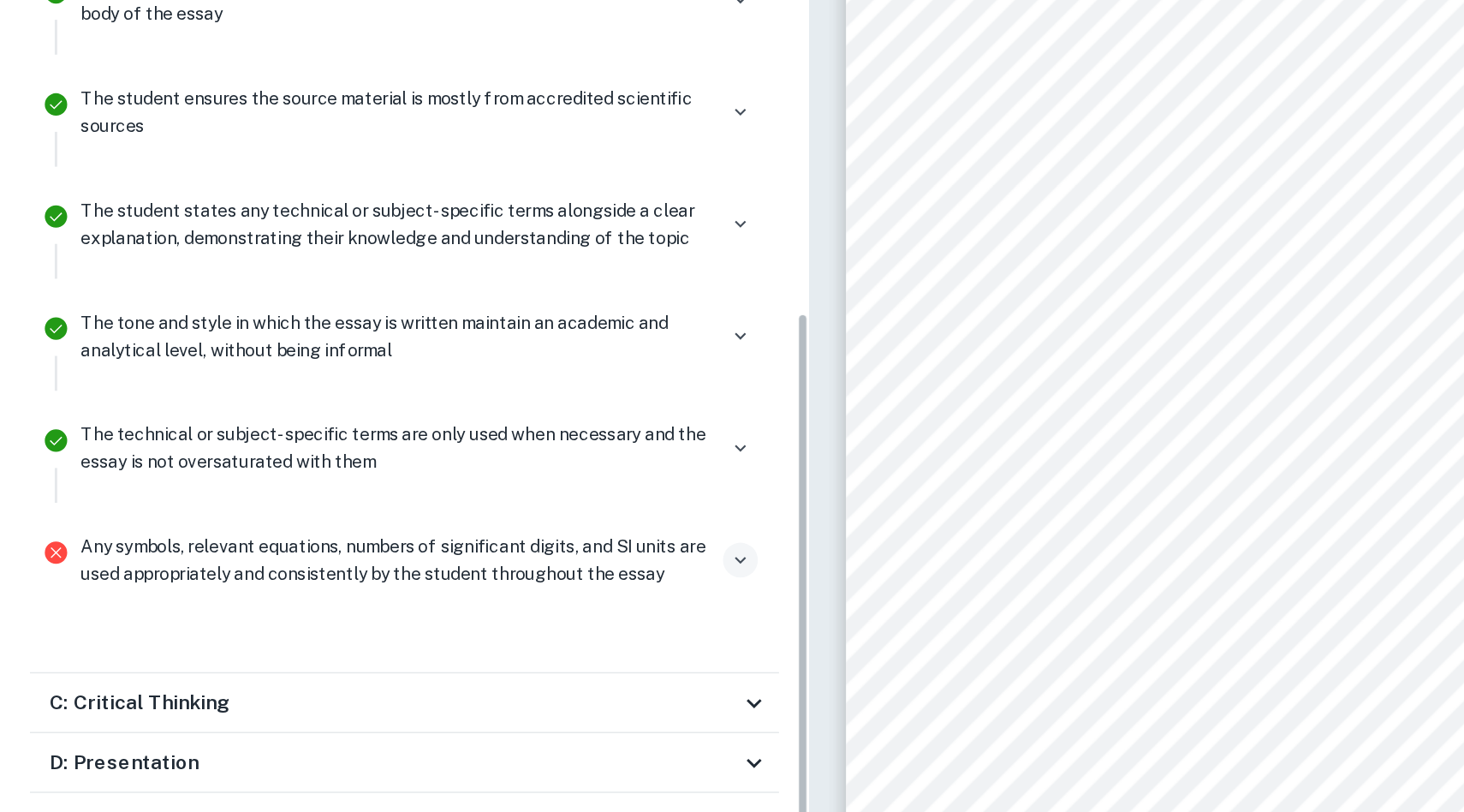
scroll to position [482, 0]
